Goal: Find specific page/section: Find specific page/section

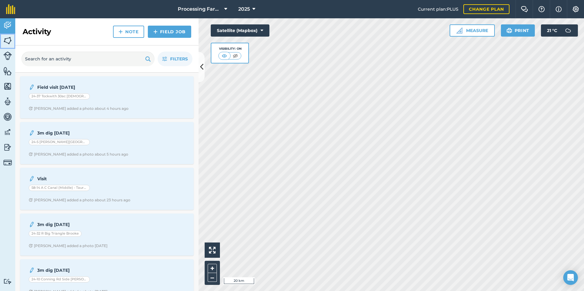
click at [9, 39] on img at bounding box center [7, 40] width 9 height 9
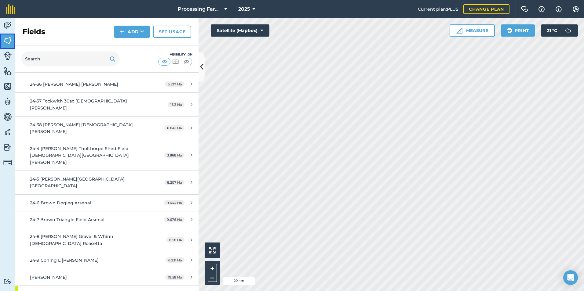
scroll to position [977, 0]
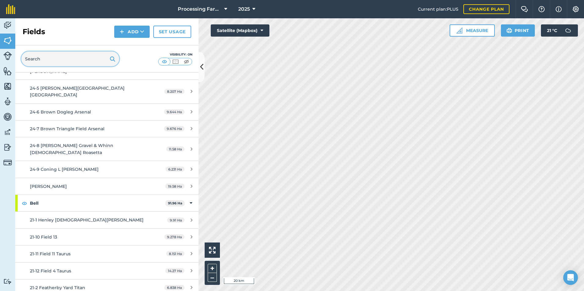
click at [81, 59] on input "text" at bounding box center [70, 59] width 98 height 15
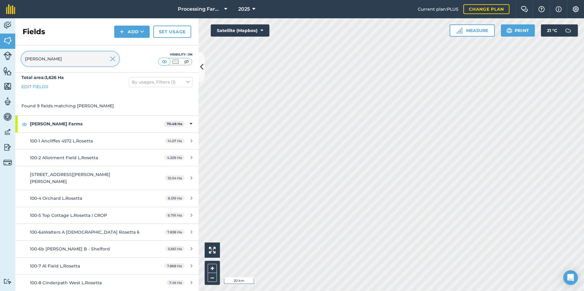
scroll to position [0, 0]
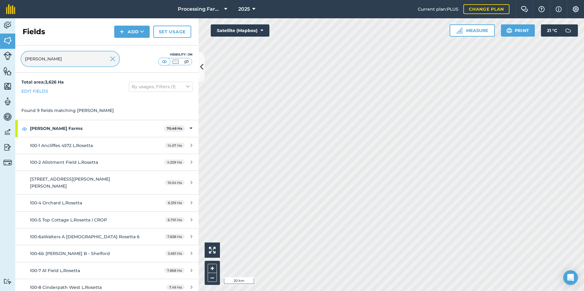
type input "[PERSON_NAME]"
